Goal: Task Accomplishment & Management: Use online tool/utility

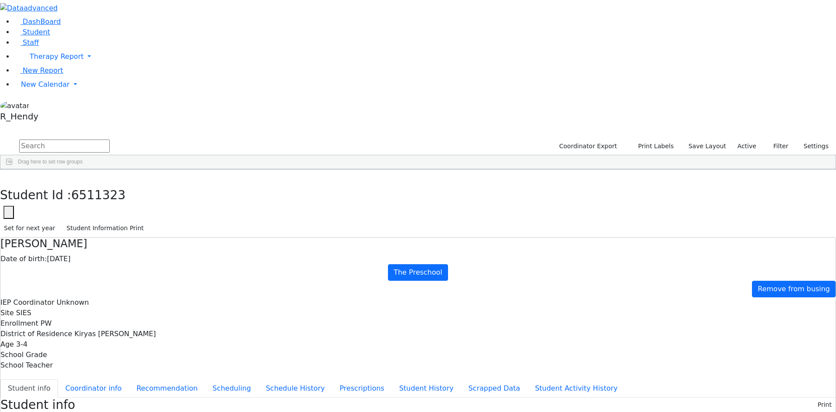
click at [110, 139] on input "text" at bounding box center [64, 145] width 91 height 13
type input "mashy"
click at [220, 183] on div "[DATE]" at bounding box center [191, 189] width 55 height 12
click at [205, 379] on button "Scheduling" at bounding box center [231, 388] width 53 height 18
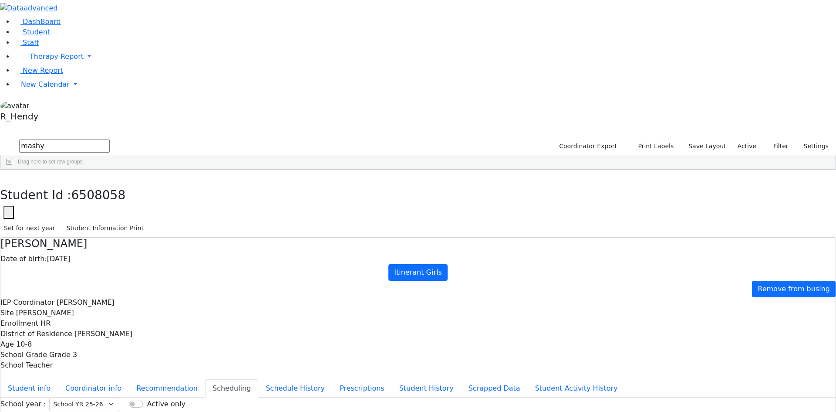
click at [13, 169] on button "button" at bounding box center [6, 178] width 13 height 18
click at [50, 88] on span "New Calendar" at bounding box center [45, 84] width 49 height 8
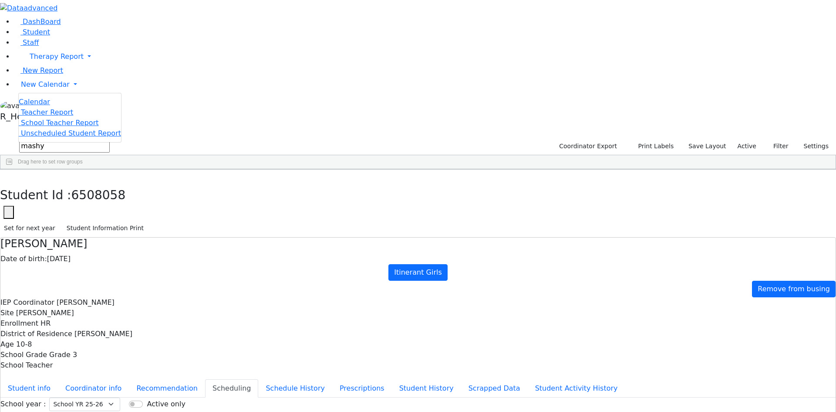
click at [40, 106] on span "Calendar" at bounding box center [34, 102] width 31 height 8
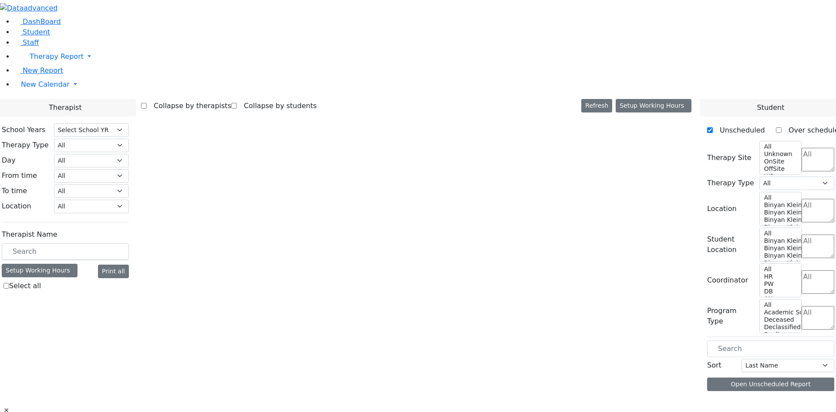
select select "212"
select select "1"
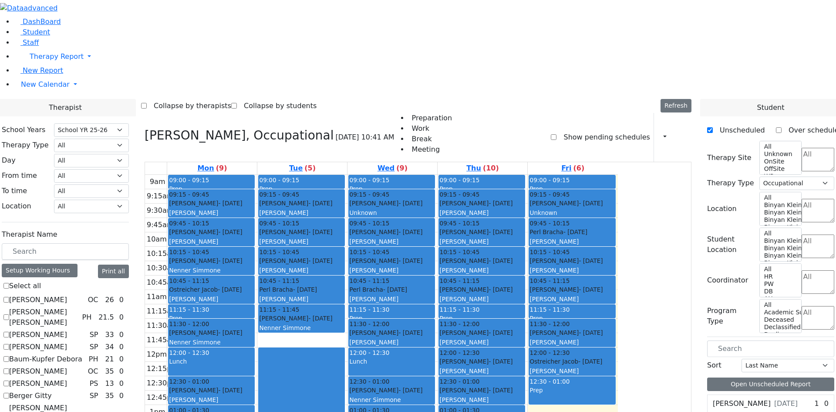
scroll to position [131, 0]
click at [615, 199] on div "Katz Hershel - 01/31/2022 Unknown" at bounding box center [572, 208] width 85 height 19
click at [615, 237] on div "Glick, Shana" at bounding box center [572, 241] width 85 height 9
click at [524, 208] on div "[PERSON_NAME]" at bounding box center [481, 212] width 85 height 9
click at [254, 237] on div "[PERSON_NAME]" at bounding box center [211, 241] width 85 height 9
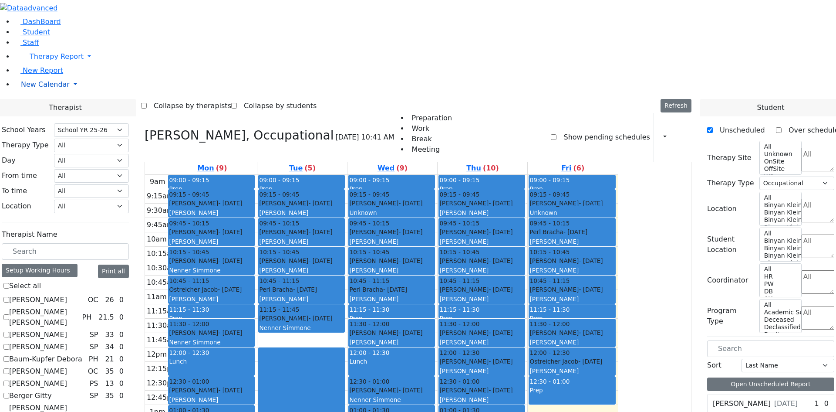
click at [39, 88] on span "New Calendar" at bounding box center [45, 84] width 49 height 8
click at [45, 116] on span "Teacher Report" at bounding box center [47, 112] width 52 height 8
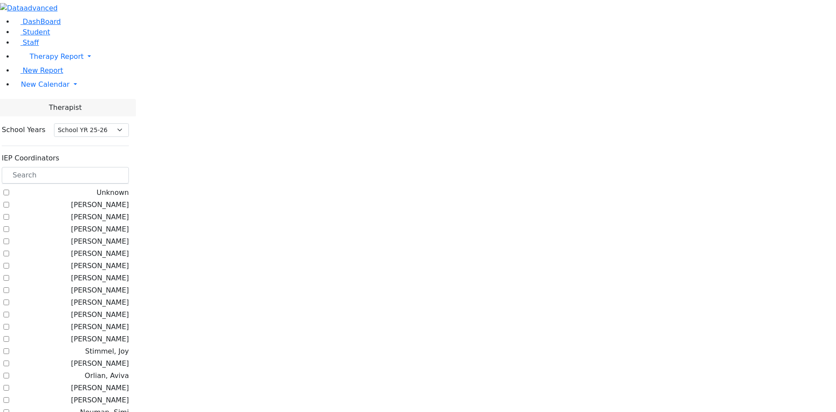
select select "212"
click at [129, 167] on input "text" at bounding box center [65, 175] width 127 height 17
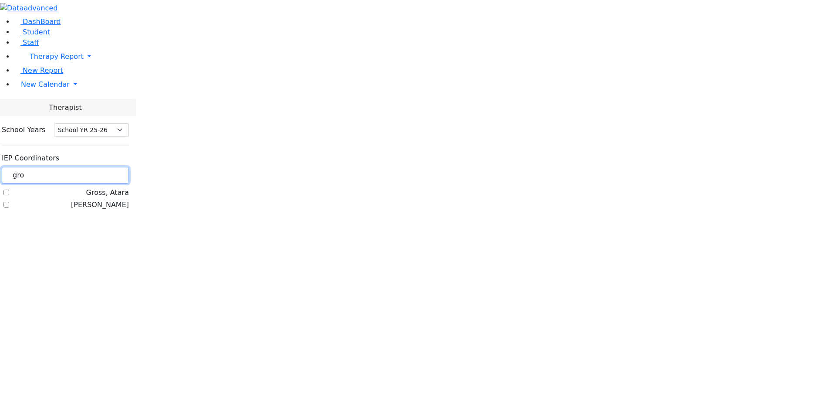
type input "gro"
click at [129, 199] on label "[PERSON_NAME]" at bounding box center [100, 204] width 58 height 10
click at [9, 202] on input "[PERSON_NAME]" at bounding box center [6, 205] width 6 height 6
checkbox input "true"
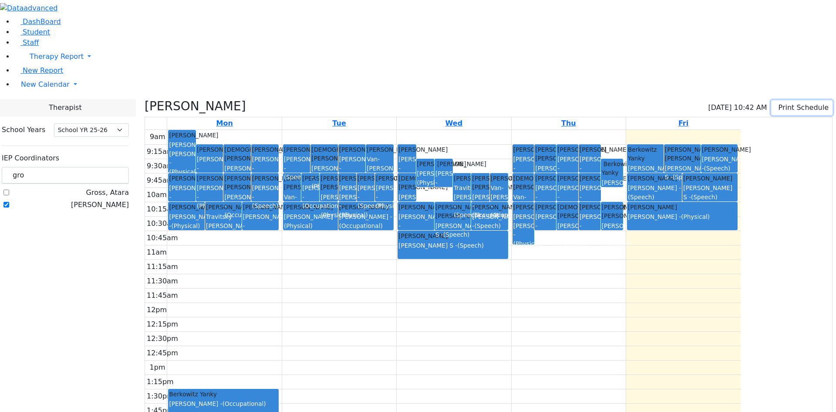
click at [794, 100] on button "Print Schedule" at bounding box center [801, 107] width 61 height 15
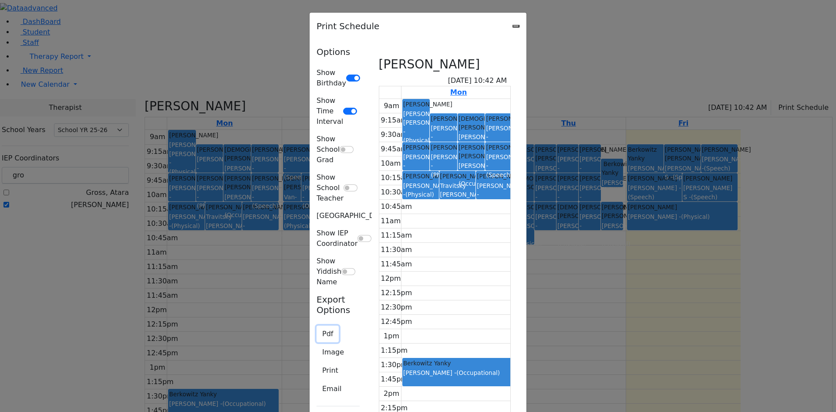
click at [317, 325] on button "Pdf" at bounding box center [328, 333] width 22 height 17
click at [556, 257] on td at bounding box center [689, 264] width 574 height 14
click at [317, 325] on button "Pdf" at bounding box center [328, 333] width 22 height 17
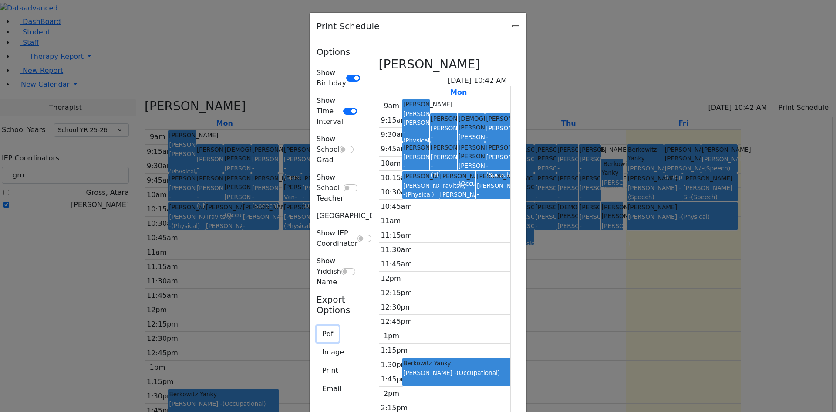
click at [317, 325] on button "Pdf" at bounding box center [328, 333] width 22 height 17
click at [317, 362] on button "Print" at bounding box center [330, 370] width 27 height 17
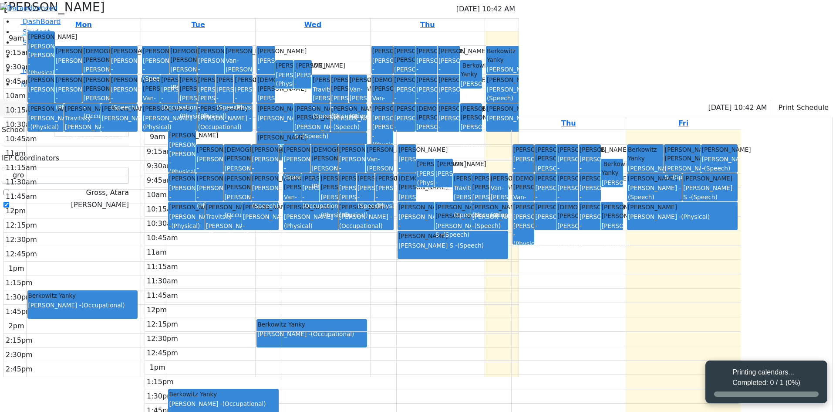
select select "212"
